Goal: Information Seeking & Learning: Find specific fact

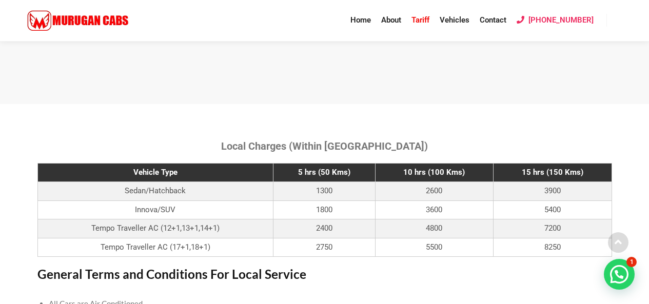
scroll to position [308, 0]
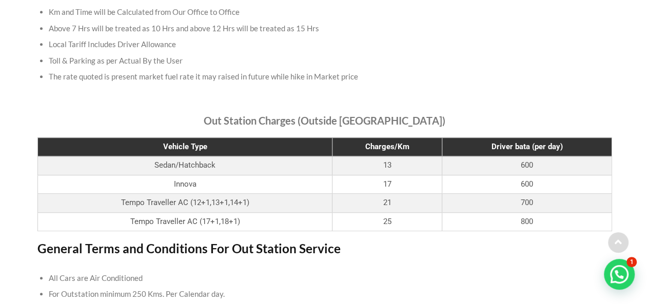
click at [382, 186] on td "17" at bounding box center [388, 184] width 110 height 19
drag, startPoint x: 386, startPoint y: 203, endPoint x: 377, endPoint y: 201, distance: 10.0
click at [377, 201] on td "21" at bounding box center [388, 203] width 110 height 19
drag, startPoint x: 380, startPoint y: 164, endPoint x: 392, endPoint y: 164, distance: 11.8
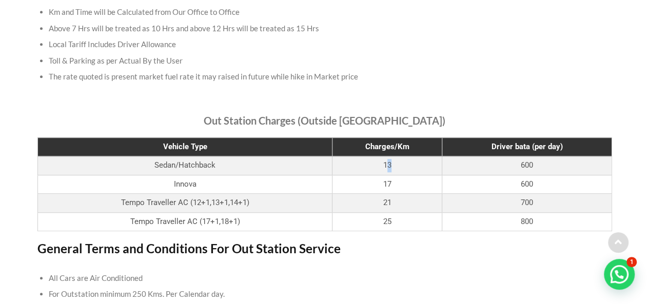
click at [392, 164] on td "13" at bounding box center [388, 166] width 110 height 19
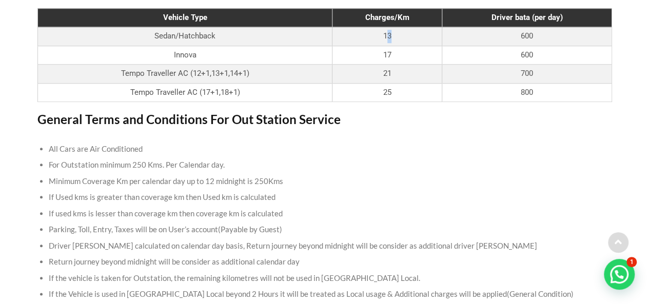
scroll to position [359, 0]
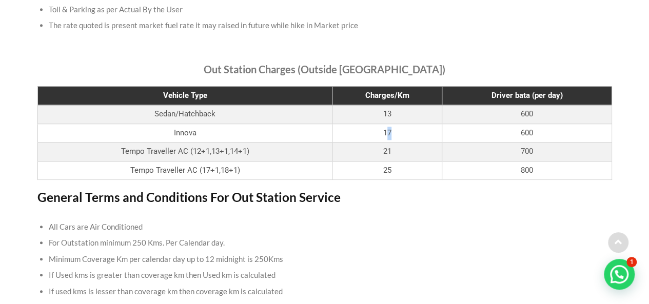
drag, startPoint x: 380, startPoint y: 131, endPoint x: 391, endPoint y: 131, distance: 11.3
click at [391, 131] on td "17" at bounding box center [388, 133] width 110 height 19
click at [397, 114] on td "13" at bounding box center [388, 114] width 110 height 19
drag, startPoint x: 397, startPoint y: 114, endPoint x: 364, endPoint y: 109, distance: 33.2
click at [364, 109] on td "13" at bounding box center [388, 114] width 110 height 19
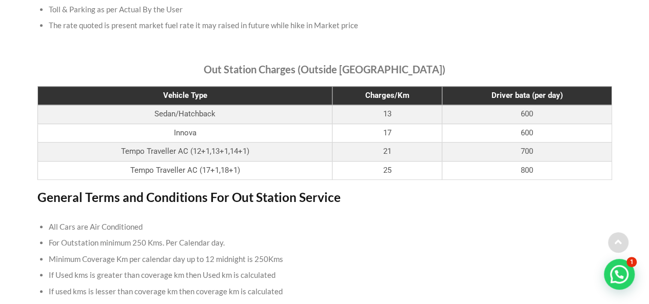
click at [379, 130] on td "17" at bounding box center [388, 133] width 110 height 19
drag, startPoint x: 378, startPoint y: 130, endPoint x: 387, endPoint y: 131, distance: 9.4
click at [387, 131] on td "17" at bounding box center [388, 133] width 110 height 19
